Goal: Answer question/provide support: Ask a question

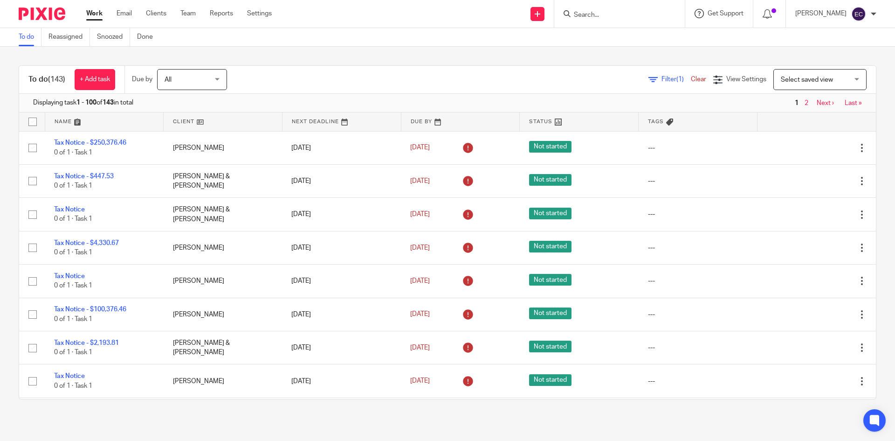
click at [698, 12] on div "Get Support" at bounding box center [719, 13] width 49 height 9
click at [708, 11] on span "Get Support" at bounding box center [726, 13] width 36 height 7
click at [708, 15] on span "Get Support" at bounding box center [726, 13] width 36 height 7
click at [564, 14] on div at bounding box center [618, 14] width 109 height 12
drag, startPoint x: 566, startPoint y: 14, endPoint x: 574, endPoint y: 0, distance: 16.3
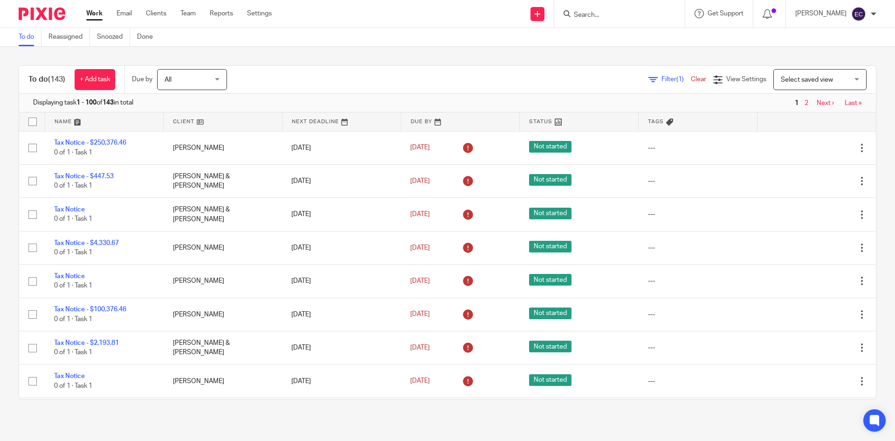
click at [573, 14] on input "Search" at bounding box center [615, 15] width 84 height 8
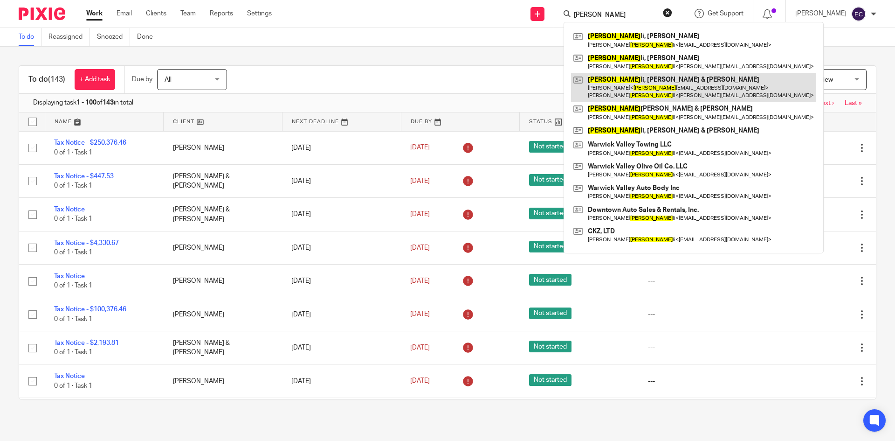
type input "zimmer"
click at [650, 91] on link at bounding box center [693, 87] width 245 height 29
